Goal: Check status: Check status

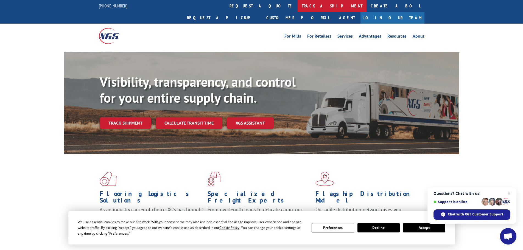
click at [298, 6] on link "track a shipment" at bounding box center [332, 6] width 69 height 12
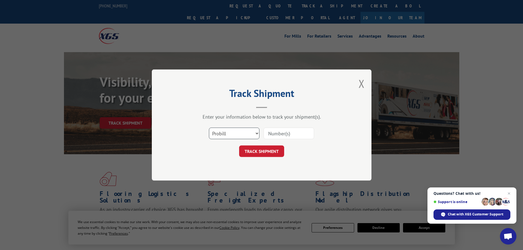
click at [235, 131] on select "Select category... Probill BOL PO" at bounding box center [234, 134] width 51 height 12
select select "bol"
click at [209, 128] on select "Select category... Probill BOL PO" at bounding box center [234, 134] width 51 height 12
click at [287, 132] on input at bounding box center [289, 134] width 51 height 12
paste input "00889690117012271"
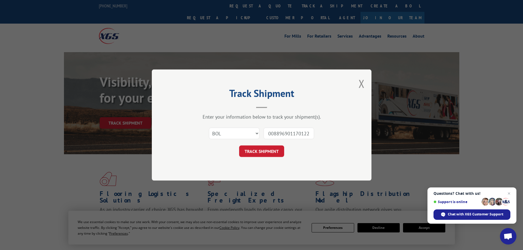
scroll to position [0, 6]
type input "00889690117012271"
click at [264, 152] on button "TRACK SHIPMENT" at bounding box center [261, 152] width 45 height 12
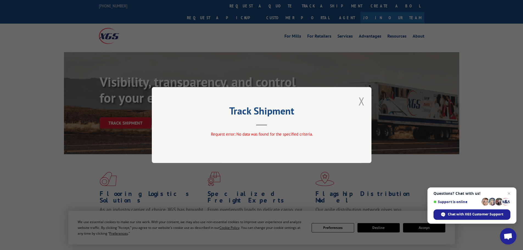
click at [360, 100] on button "Close modal" at bounding box center [362, 101] width 6 height 15
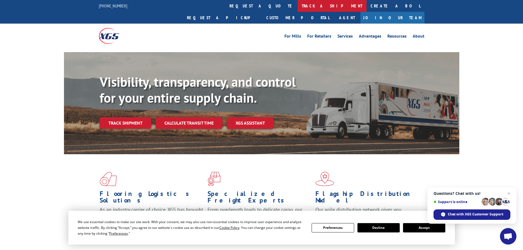
click at [298, 3] on link "track a shipment" at bounding box center [332, 6] width 69 height 12
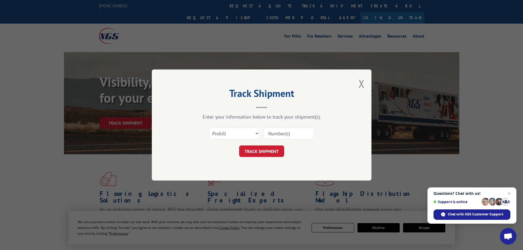
click at [280, 133] on input at bounding box center [289, 134] width 51 height 12
paste input "0408566434"
type input "0408566434"
click at [278, 151] on button "TRACK SHIPMENT" at bounding box center [261, 152] width 45 height 12
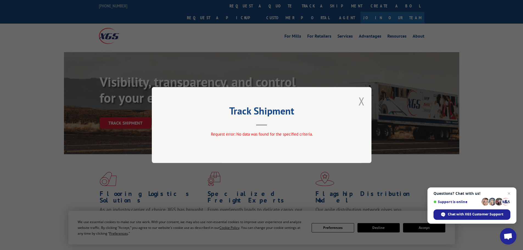
click at [360, 99] on button "Close modal" at bounding box center [362, 101] width 6 height 15
